Goal: Information Seeking & Learning: Learn about a topic

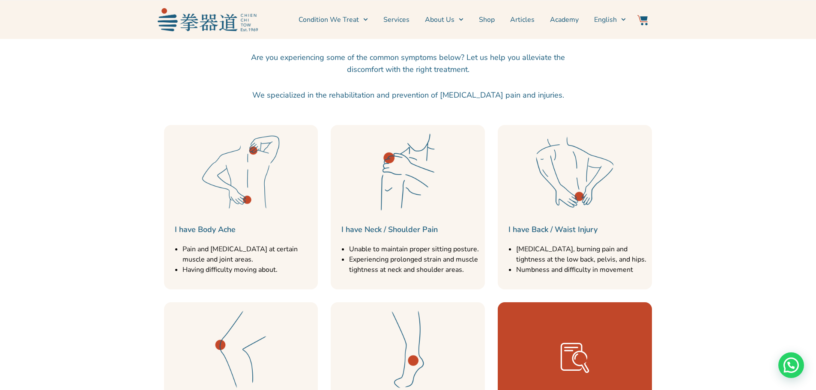
scroll to position [890, 0]
click at [273, 255] on li "Pain and [MEDICAL_DATA] at certain muscle and joint areas." at bounding box center [249, 254] width 132 height 21
drag, startPoint x: 417, startPoint y: 249, endPoint x: 443, endPoint y: 258, distance: 27.9
click at [443, 258] on ul "Unable to maintain proper sitting posture. Experiencing prolonged strain and mu…" at bounding box center [415, 259] width 132 height 31
click at [443, 258] on li "Experiencing prolonged strain and muscle tightness at neck and shoulder areas." at bounding box center [415, 265] width 132 height 21
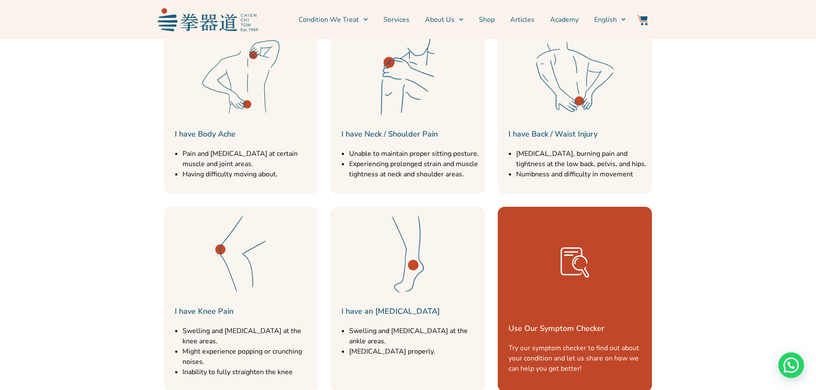
scroll to position [977, 0]
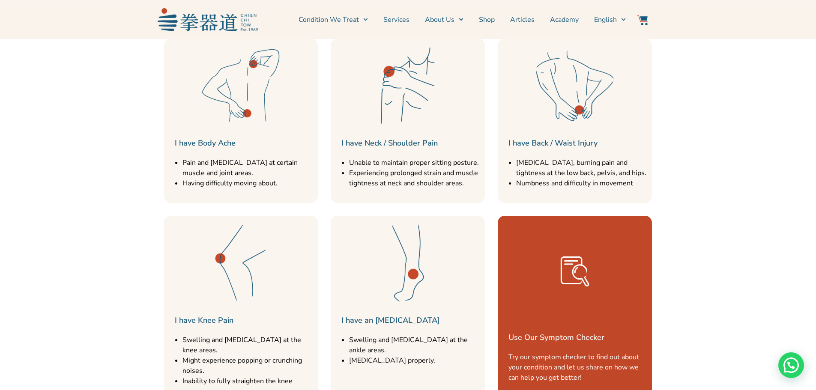
click at [569, 301] on div "Use Our Symptom Checker Try our symptom checker to find out about your conditio…" at bounding box center [575, 308] width 154 height 185
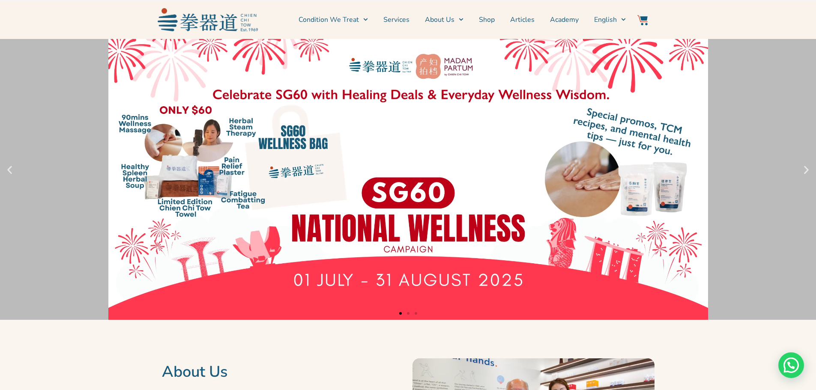
scroll to position [0, 0]
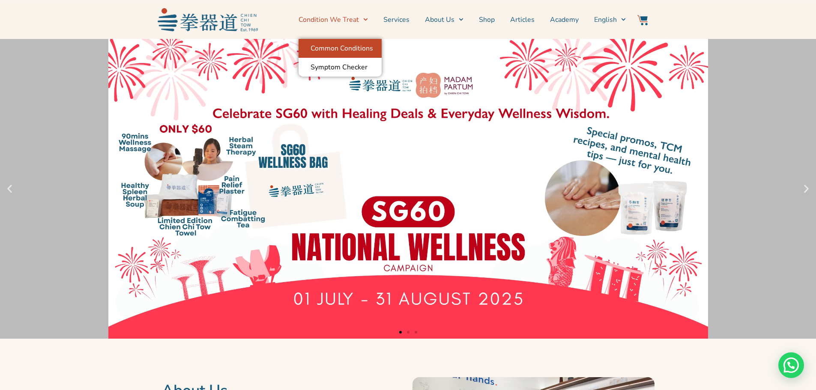
click at [359, 50] on link "Common Conditions" at bounding box center [340, 48] width 83 height 19
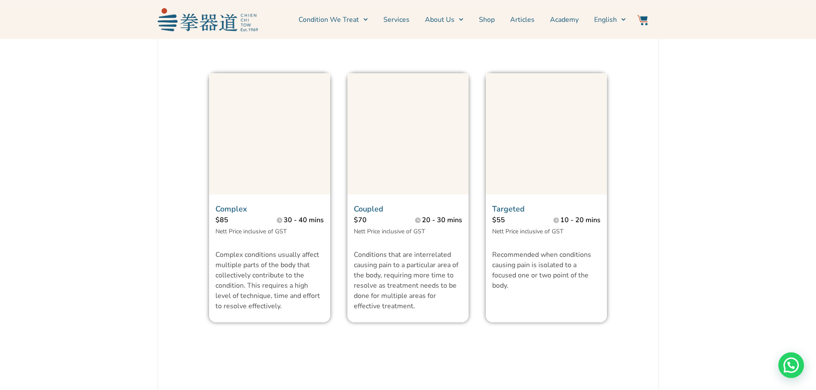
scroll to position [665, 0]
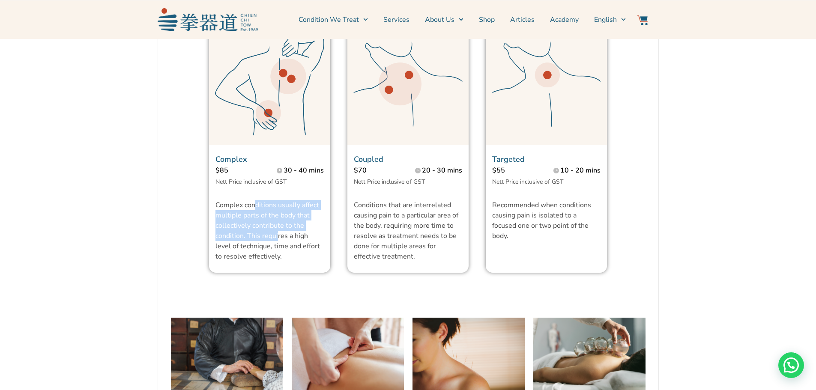
drag, startPoint x: 254, startPoint y: 221, endPoint x: 281, endPoint y: 257, distance: 45.3
click at [281, 257] on p "Complex conditions usually affect multiple parts of the body that collectively …" at bounding box center [270, 231] width 108 height 62
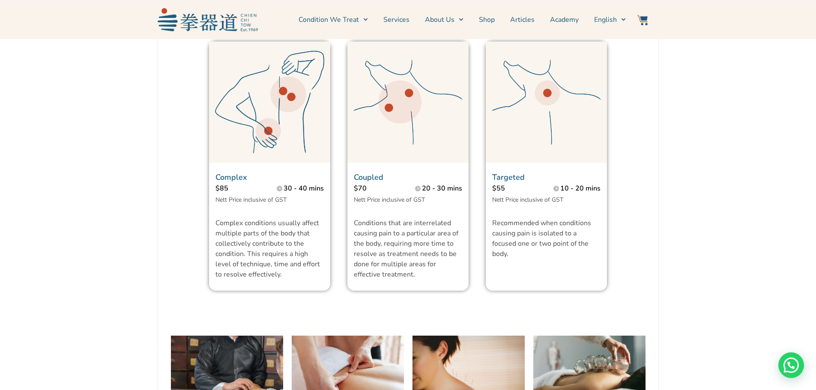
scroll to position [647, 0]
drag, startPoint x: 398, startPoint y: 253, endPoint x: 414, endPoint y: 304, distance: 53.4
click at [414, 291] on div "Conditions that are interrelated causing pain to a particular area of the body,…" at bounding box center [408, 254] width 108 height 73
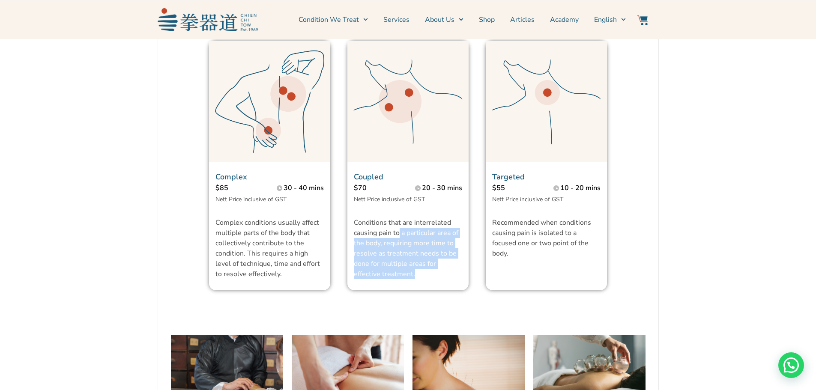
click at [414, 291] on div "Conditions that are interrelated causing pain to a particular area of the body,…" at bounding box center [408, 254] width 108 height 73
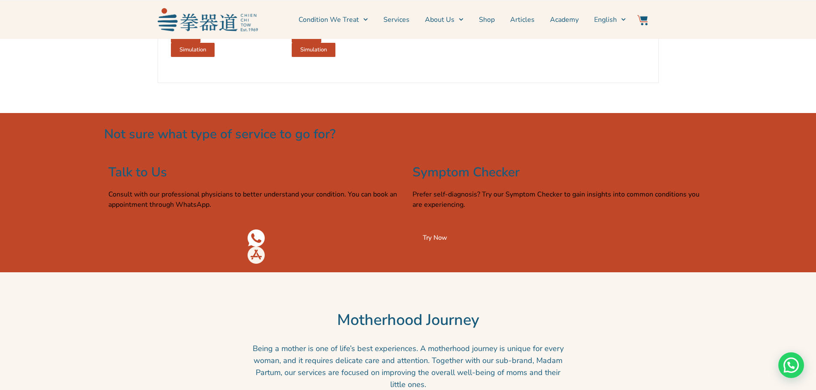
scroll to position [1349, 0]
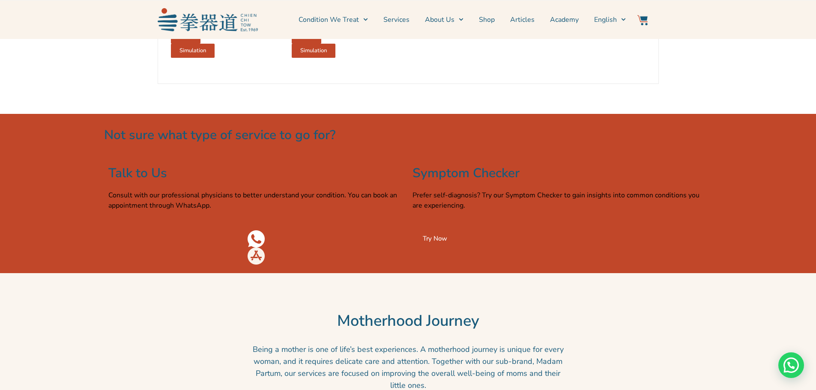
click at [426, 247] on link "Try Now" at bounding box center [435, 239] width 45 height 17
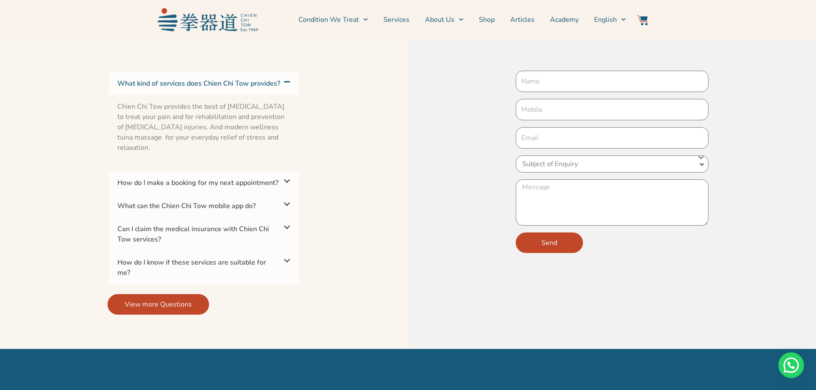
scroll to position [2723, 0]
click at [246, 185] on div "How do I make a booking for my next appointment?" at bounding box center [204, 182] width 190 height 23
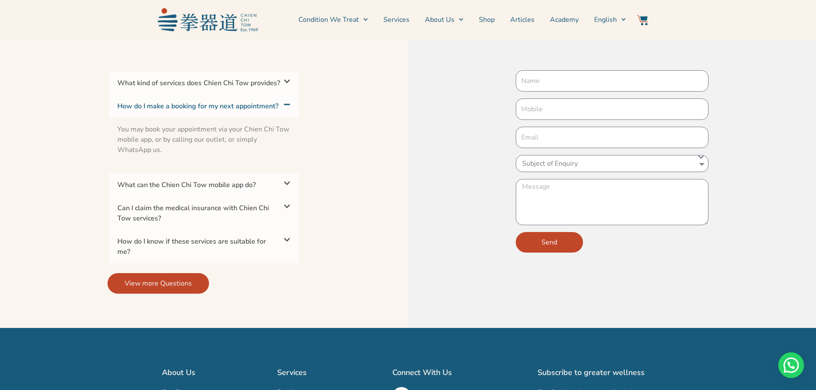
click at [255, 108] on div "How do I make a booking for my next appointment?" at bounding box center [204, 106] width 190 height 23
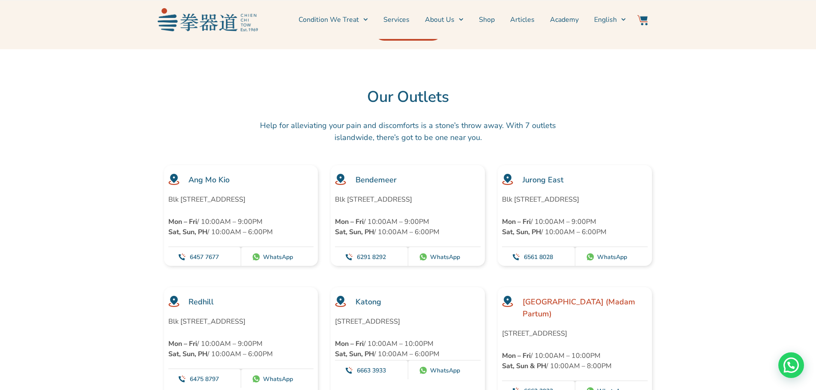
scroll to position [2296, 0]
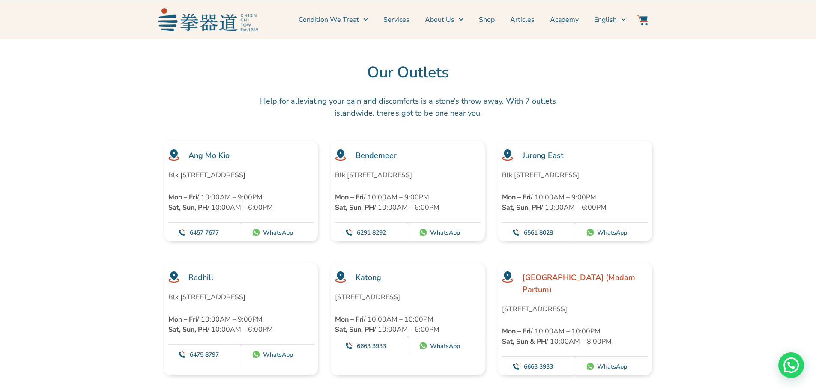
drag, startPoint x: 379, startPoint y: 165, endPoint x: 410, endPoint y: 173, distance: 32.6
click at [410, 173] on p "Blk 44 Bendemeer Road #01-1454-1462, Singapore 330044" at bounding box center [408, 175] width 146 height 10
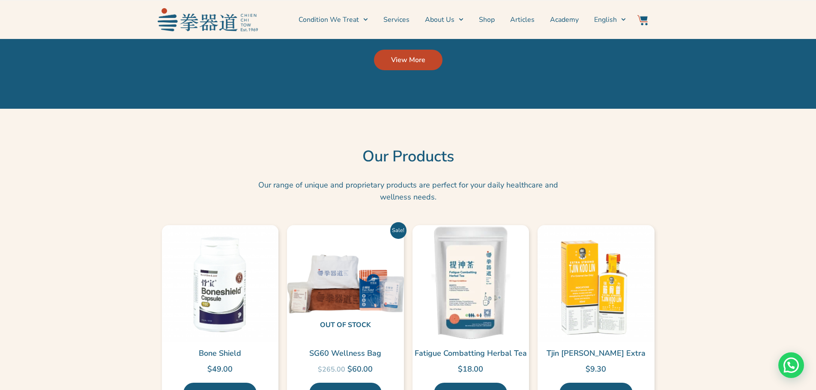
scroll to position [1839, 0]
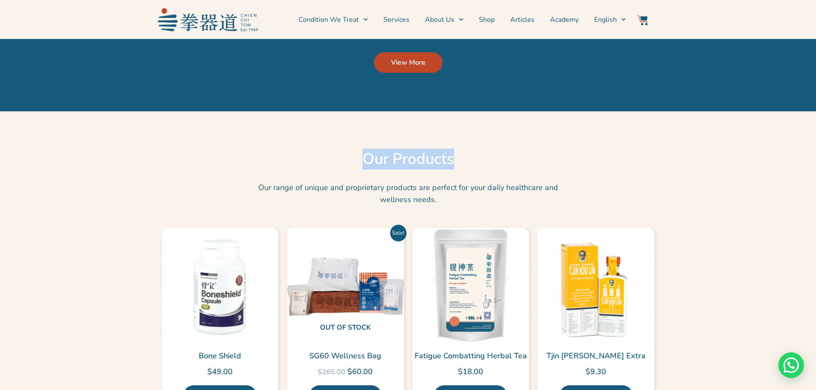
drag, startPoint x: 361, startPoint y: 146, endPoint x: 479, endPoint y: 139, distance: 118.9
click at [479, 150] on h2 "Our Products" at bounding box center [408, 159] width 808 height 19
click at [398, 14] on link "Services" at bounding box center [396, 19] width 26 height 21
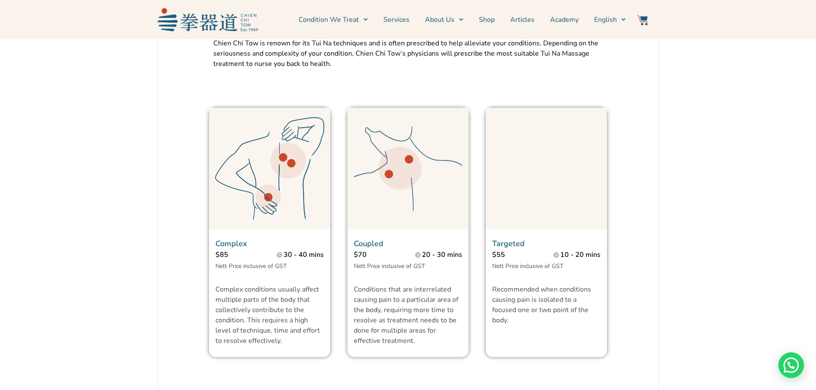
scroll to position [580, 0]
